Goal: Task Accomplishment & Management: Use online tool/utility

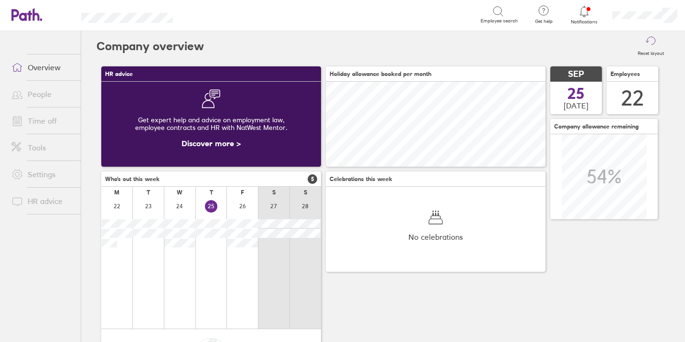
scroll to position [85, 220]
click at [35, 148] on link "Tools" at bounding box center [42, 147] width 77 height 19
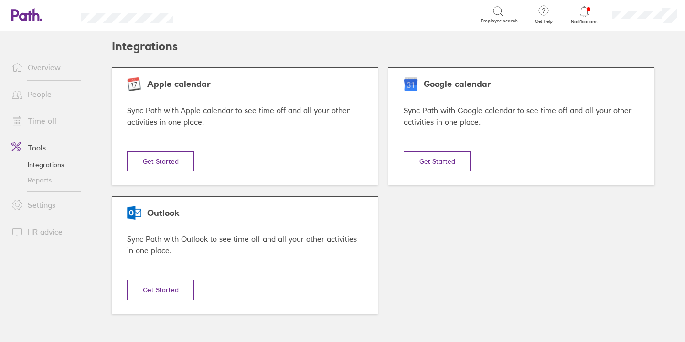
click at [37, 180] on link "Reports" at bounding box center [42, 180] width 77 height 15
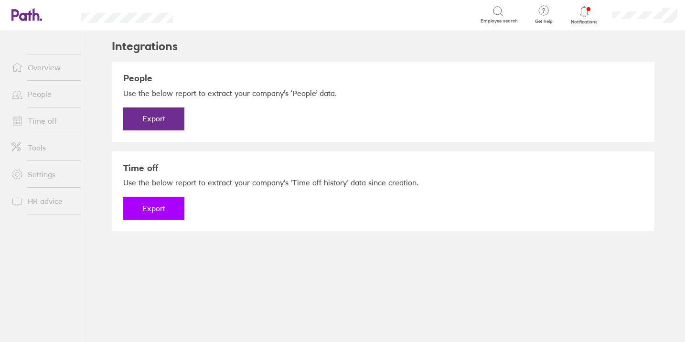
click at [153, 208] on button "Export" at bounding box center [153, 208] width 61 height 23
click at [160, 214] on link "Download" at bounding box center [153, 208] width 61 height 23
